Goal: Download file/media

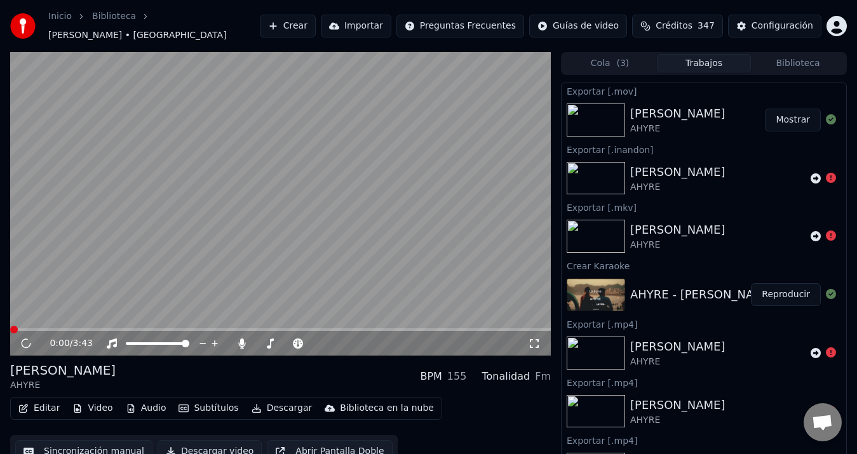
click at [776, 111] on button "Mostrar" at bounding box center [793, 120] width 56 height 23
click at [241, 339] on icon at bounding box center [242, 343] width 7 height 10
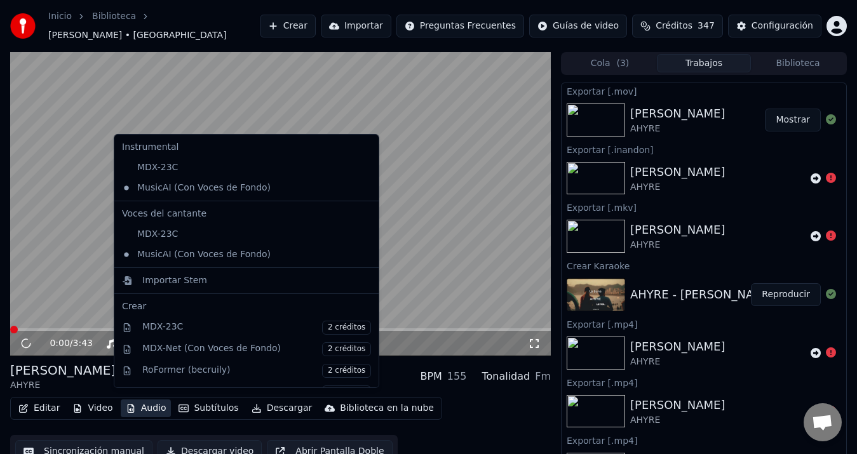
click at [153, 399] on button "Audio" at bounding box center [146, 408] width 51 height 18
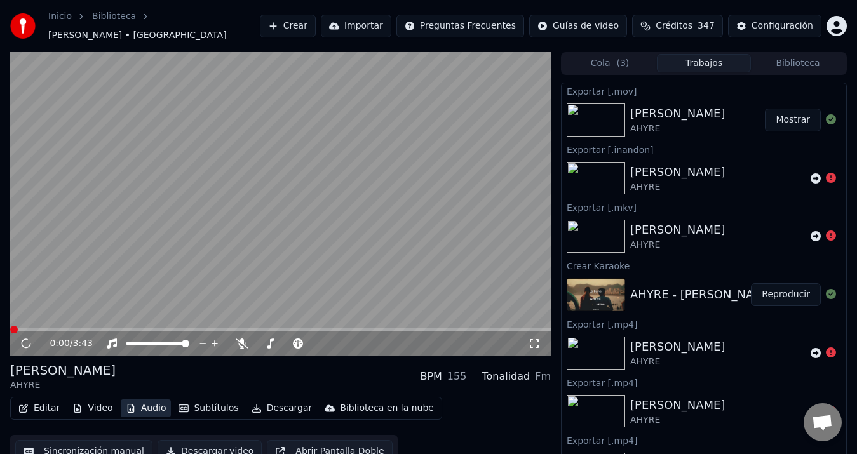
click at [153, 399] on button "Audio" at bounding box center [146, 408] width 51 height 18
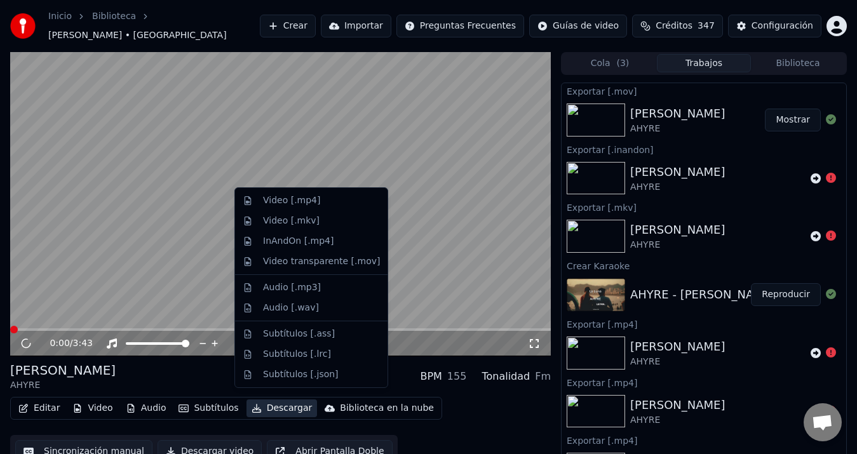
click at [285, 401] on button "Descargar" at bounding box center [281, 408] width 71 height 18
click at [327, 203] on div "Video [.mp4]" at bounding box center [321, 200] width 117 height 13
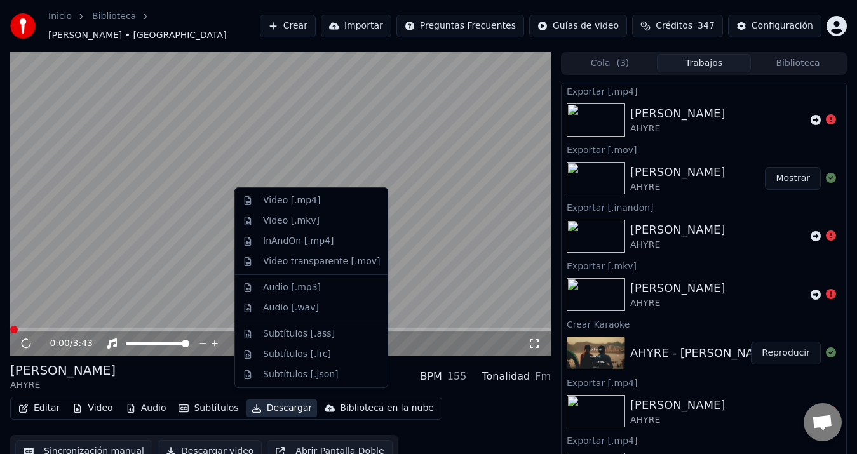
click at [262, 406] on button "Descargar" at bounding box center [281, 408] width 71 height 18
click at [331, 257] on div "Video transparente [.mov]" at bounding box center [321, 261] width 117 height 13
